Goal: Information Seeking & Learning: Check status

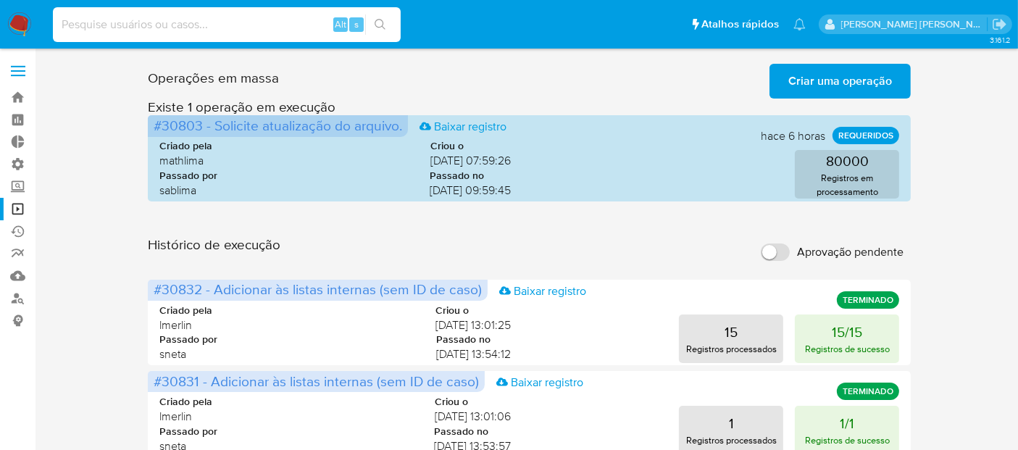
click at [277, 30] on input at bounding box center [227, 24] width 348 height 19
paste input "1496338499"
type input "1496338499"
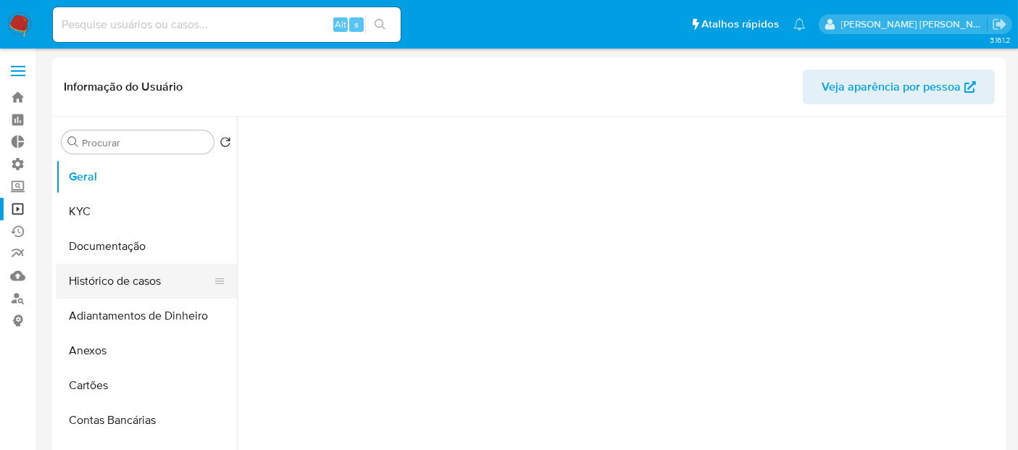
select select "10"
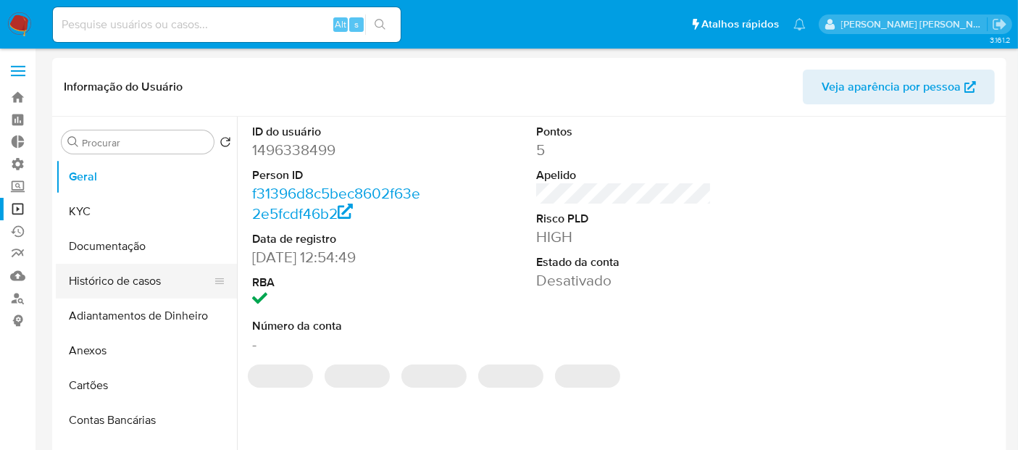
click at [130, 280] on button "Histórico de casos" at bounding box center [141, 281] width 170 height 35
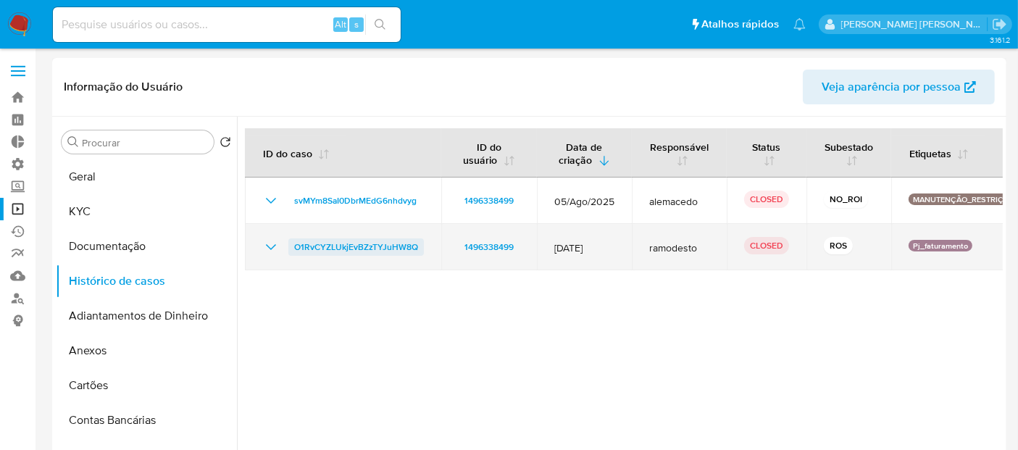
click at [391, 251] on span "O1RvCYZLUkjEvBZzTYJuHW8Q" at bounding box center [356, 246] width 124 height 17
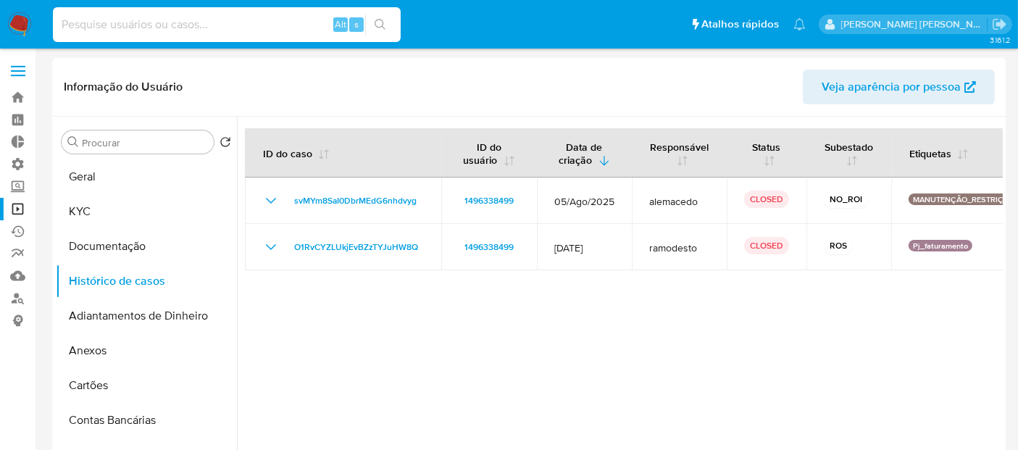
click at [286, 24] on input at bounding box center [227, 24] width 348 height 19
paste input "VTY9dWP3XmmsnNAvPqO9KEN1"
click at [286, 24] on input "VTY9dWP3XmmsnNAvPqO9KEN1" at bounding box center [227, 24] width 348 height 19
type input "VTY9dWP3XmmsnNAvPqO9KEN1"
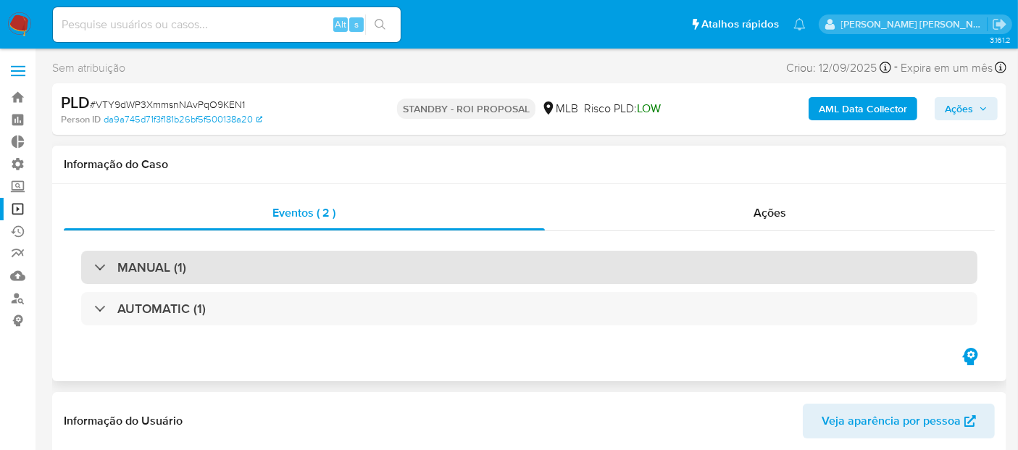
select select "10"
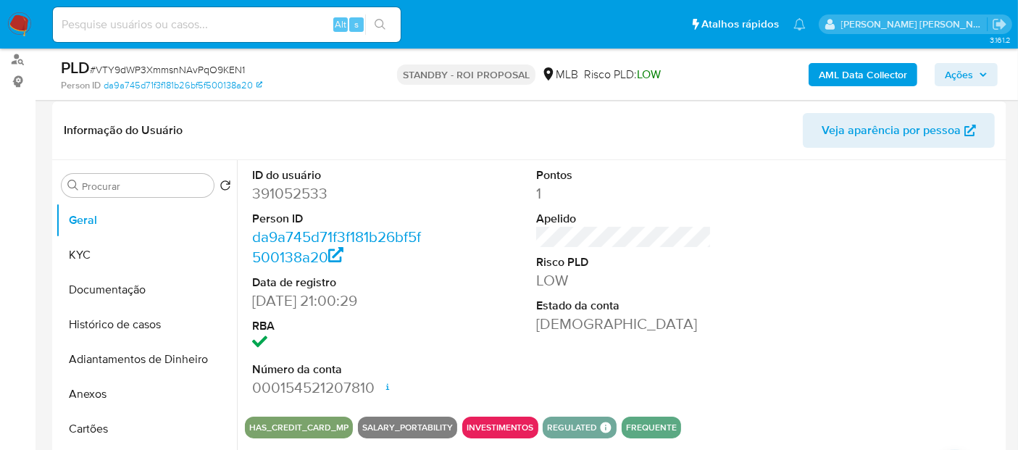
scroll to position [230, 0]
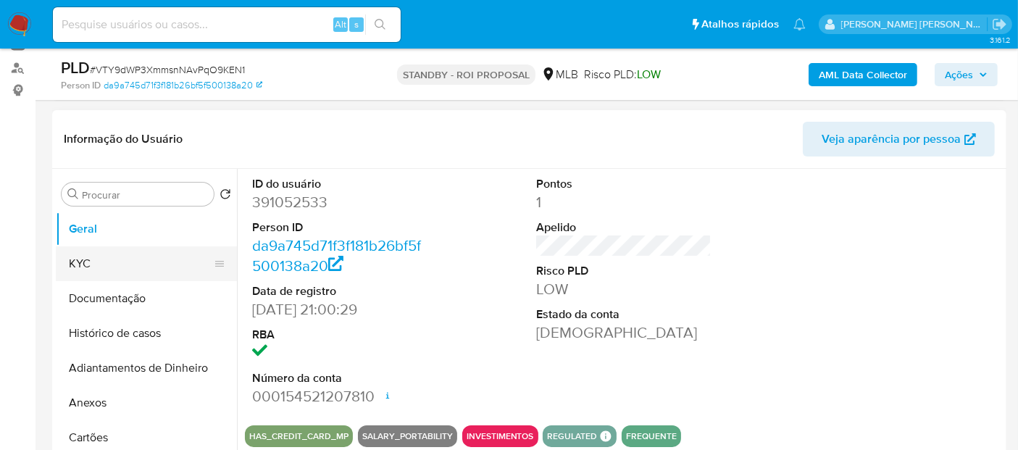
click at [90, 268] on button "KYC" at bounding box center [141, 263] width 170 height 35
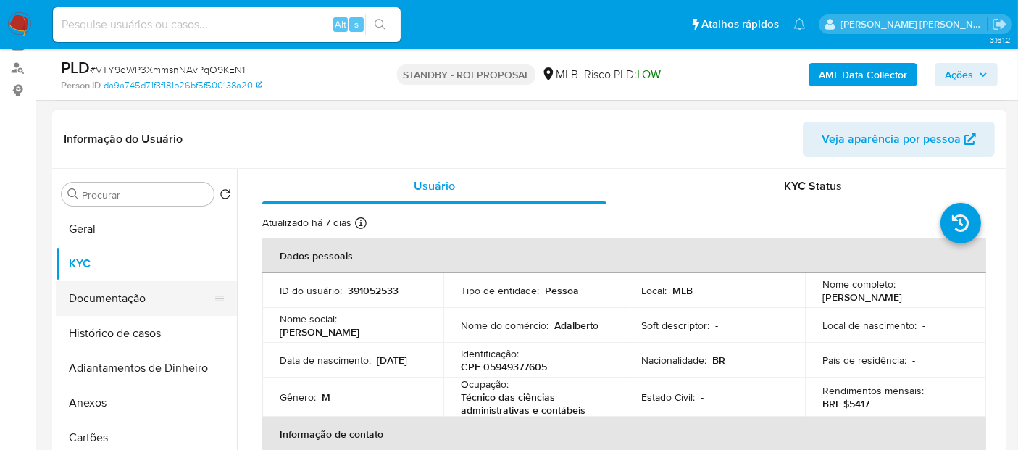
click at [98, 300] on button "Documentação" at bounding box center [141, 298] width 170 height 35
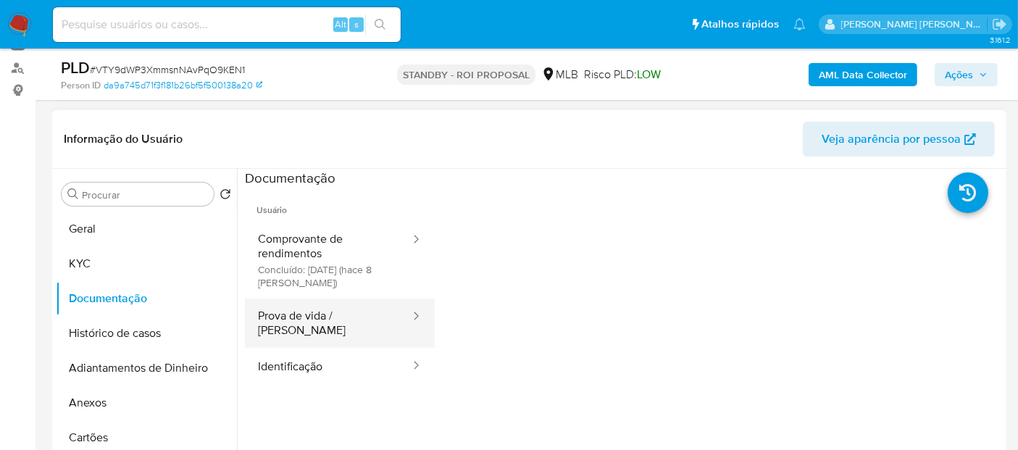
click at [312, 317] on button "Prova de vida / Selfie" at bounding box center [328, 322] width 167 height 49
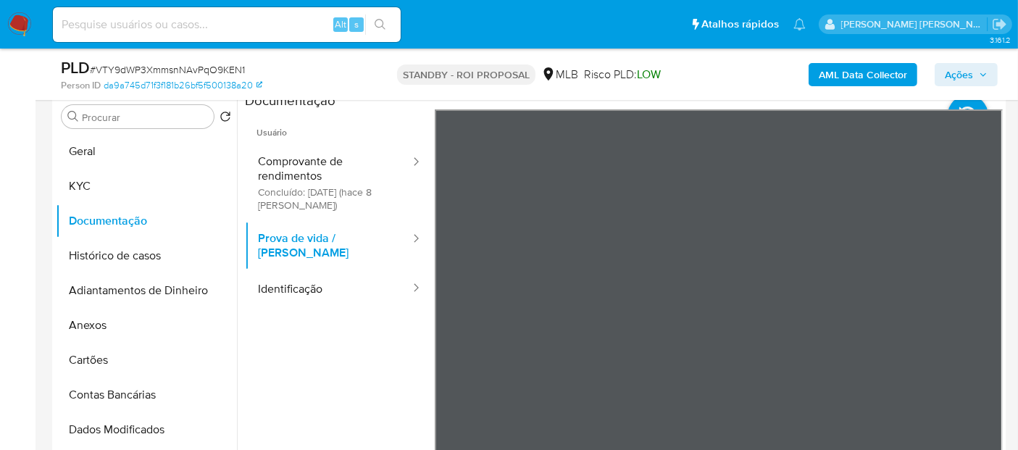
scroll to position [302, 0]
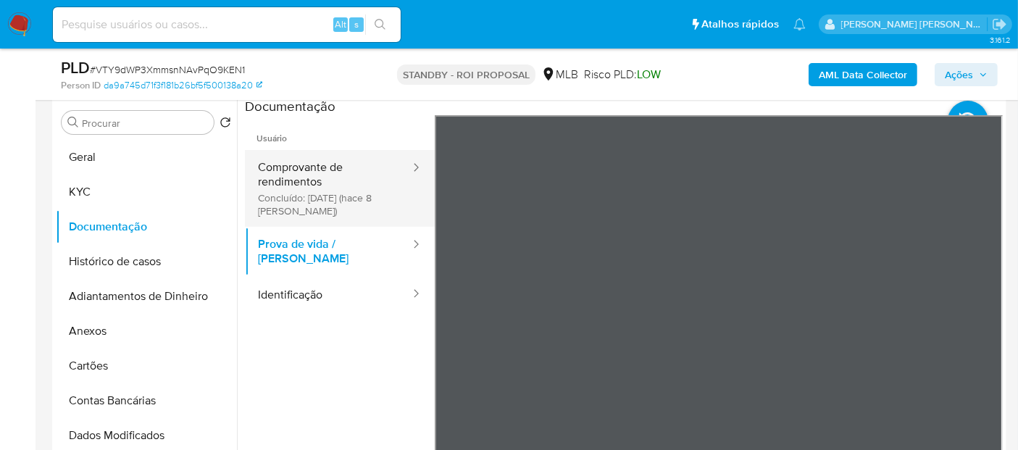
click at [319, 175] on button "Comprovante de rendimentos Concluído: 17/09/2025 (hace 8 días)" at bounding box center [328, 188] width 167 height 77
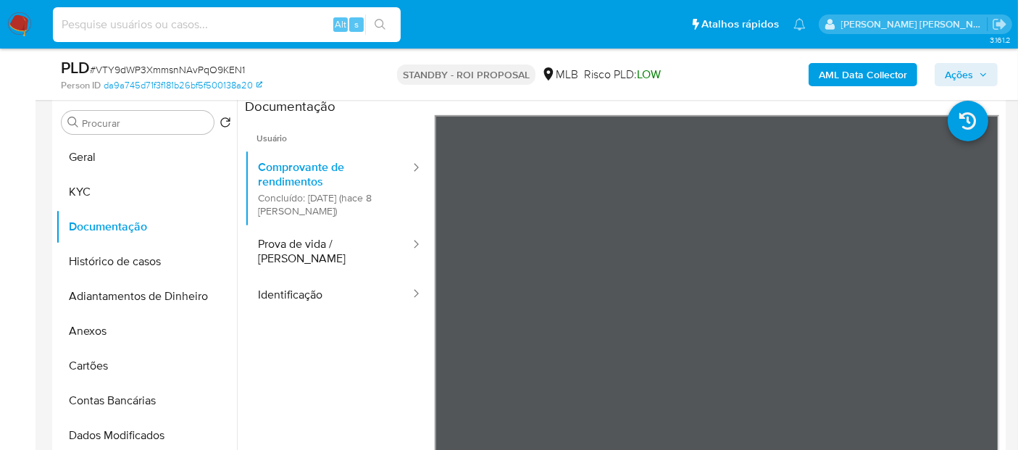
click at [235, 27] on input at bounding box center [227, 24] width 348 height 19
paste input "lSzF0MOVEcAzaRkfjKqEPwsj"
type input "lSzF0MOVEcAzaRkfjKqEPwsj"
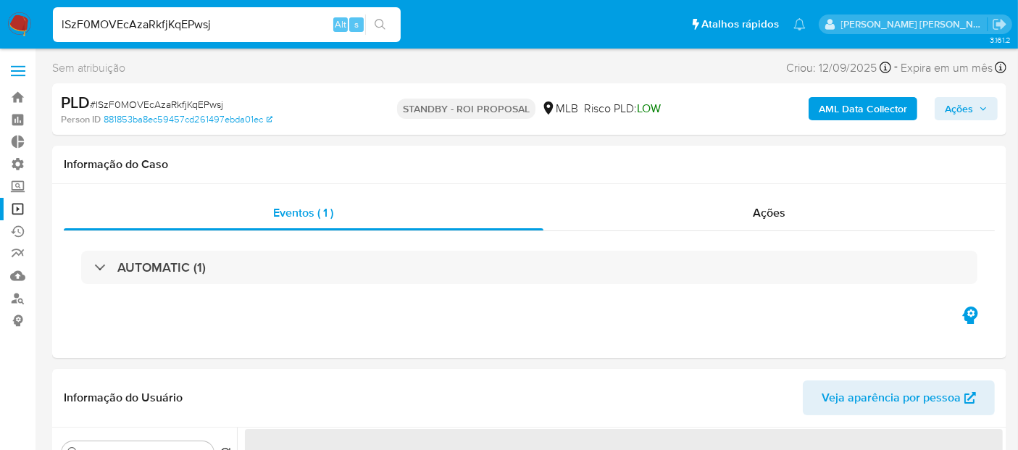
select select "10"
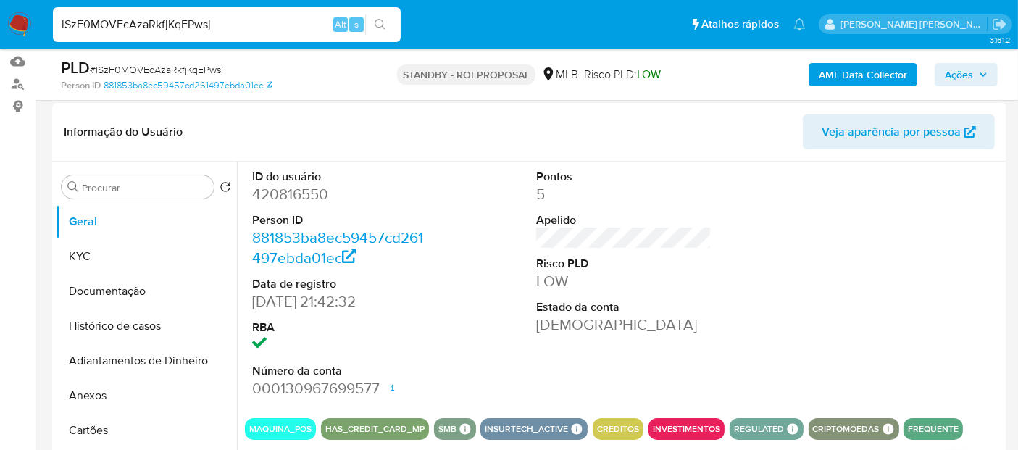
scroll to position [235, 0]
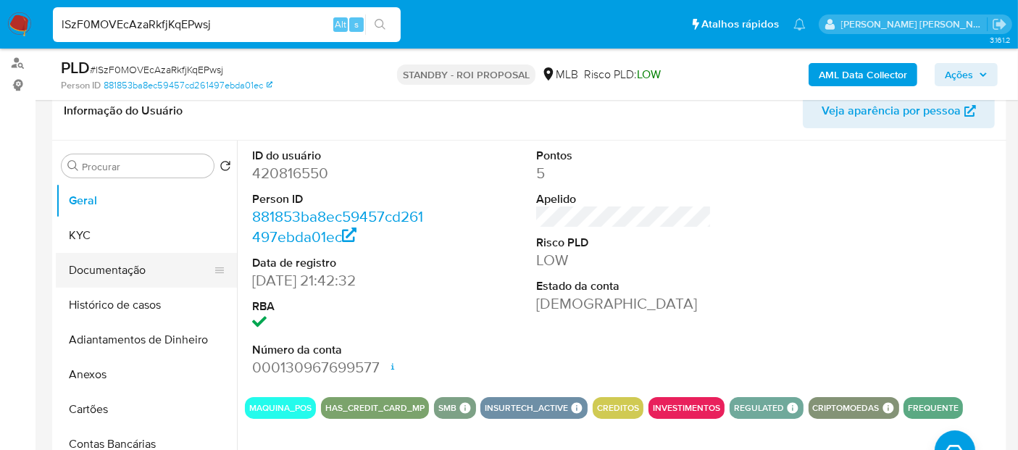
click at [142, 272] on button "Documentação" at bounding box center [141, 270] width 170 height 35
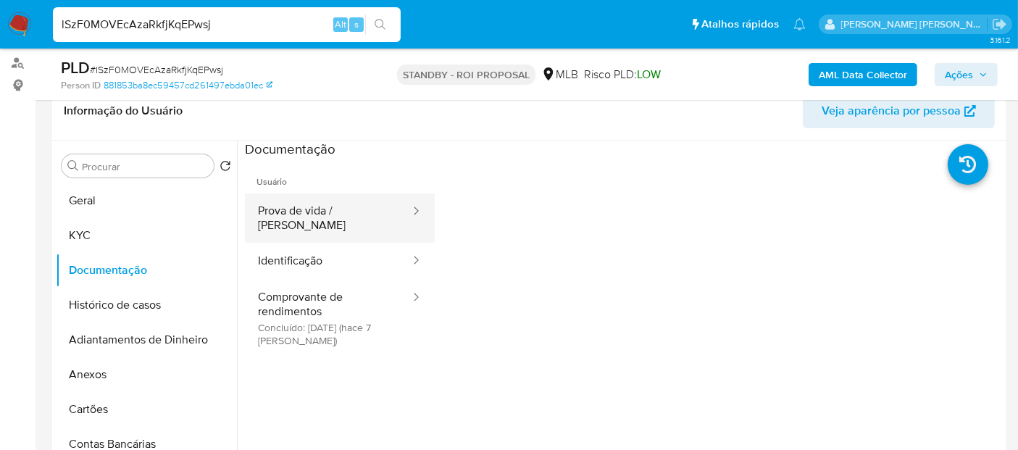
click at [323, 217] on button "Prova de vida / Selfie" at bounding box center [328, 217] width 167 height 49
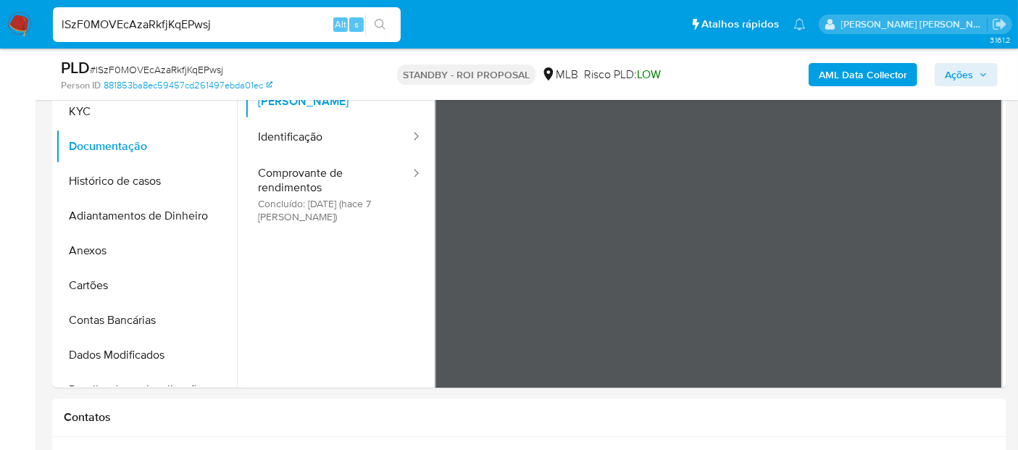
scroll to position [364, 0]
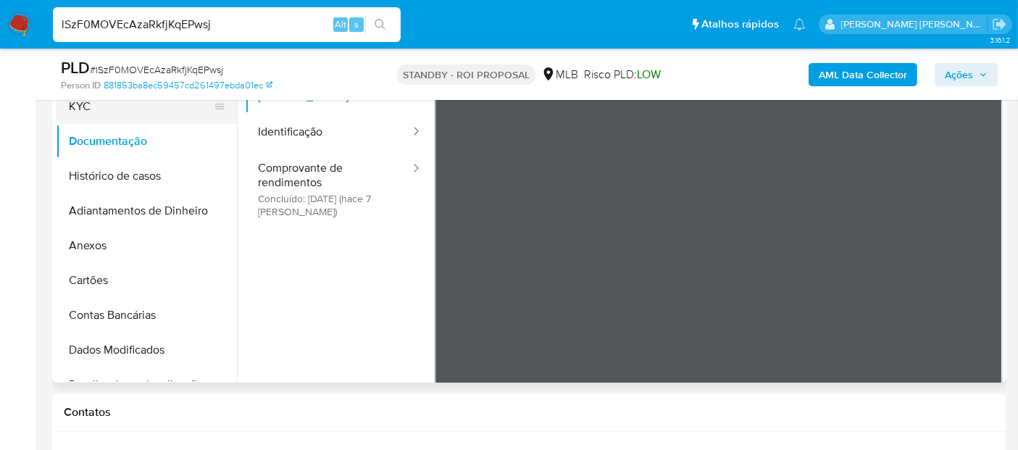
click at [83, 108] on button "KYC" at bounding box center [141, 106] width 170 height 35
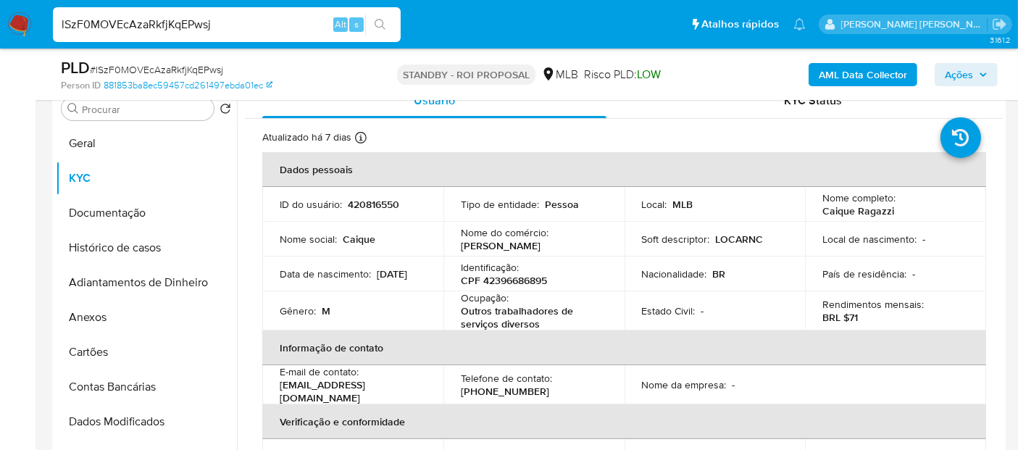
scroll to position [268, 0]
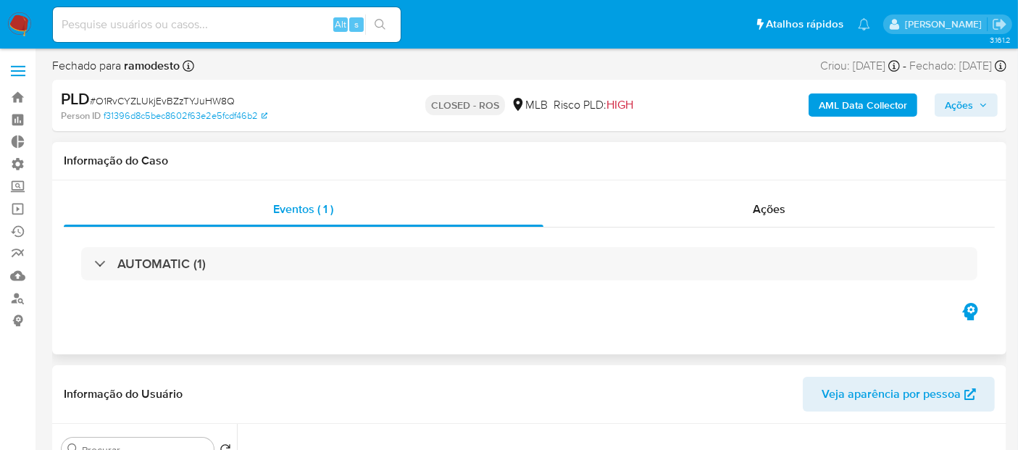
select select "10"
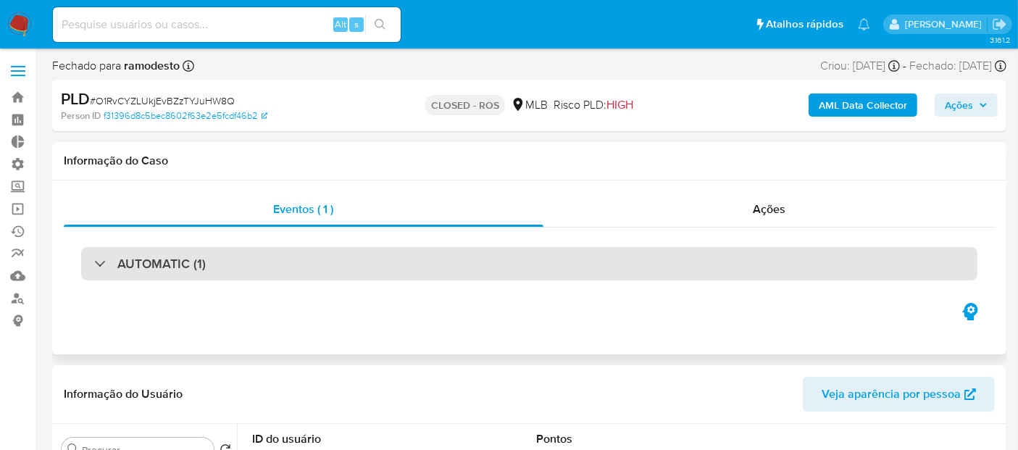
click at [768, 257] on div "AUTOMATIC (1)" at bounding box center [529, 263] width 896 height 33
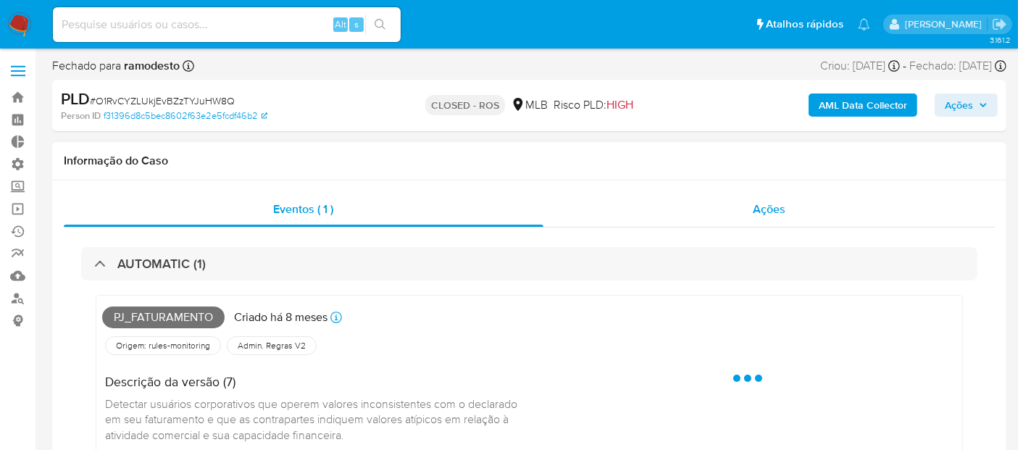
click at [780, 201] on span "Ações" at bounding box center [769, 209] width 33 height 17
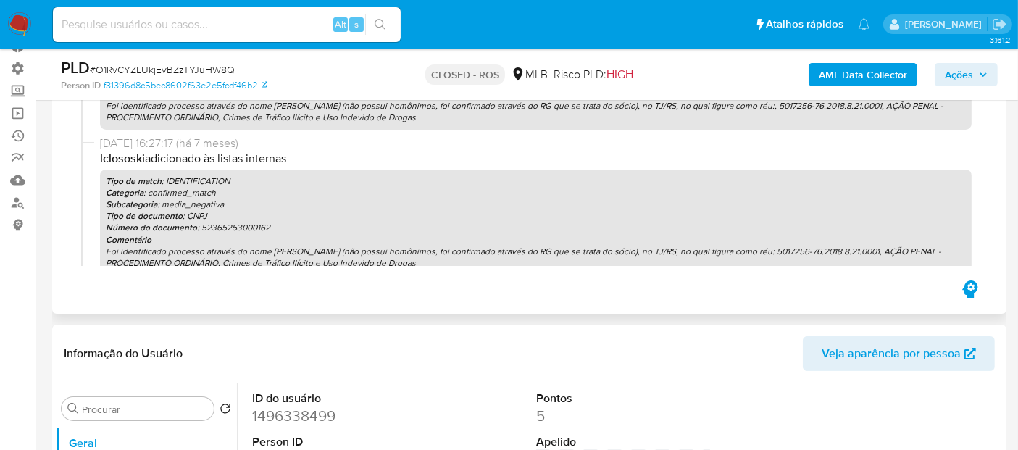
scroll to position [1242, 0]
